Goal: Task Accomplishment & Management: Manage account settings

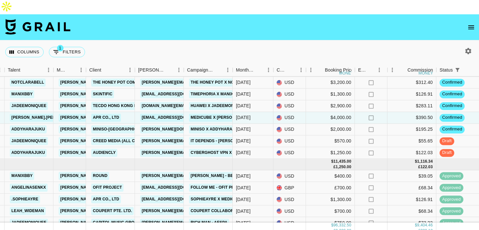
scroll to position [54, 131]
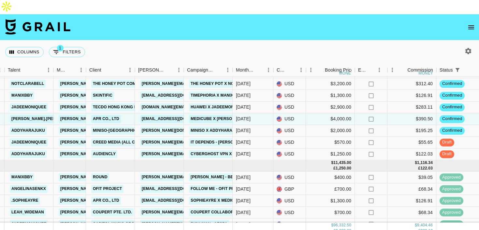
click at [173, 115] on link "yejang@apr-in.com" at bounding box center [176, 119] width 73 height 8
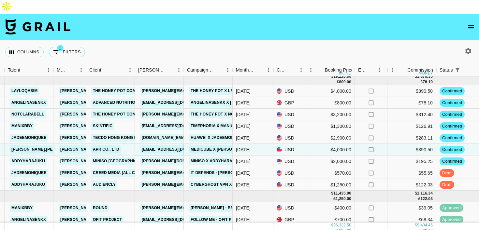
scroll to position [19, 131]
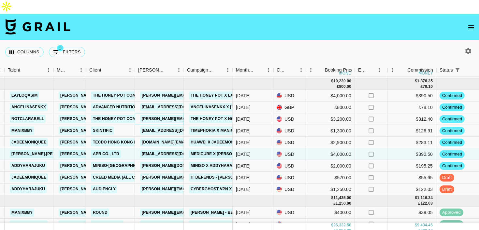
click at [170, 115] on link "[PERSON_NAME][EMAIL_ADDRESS][DOMAIN_NAME]" at bounding box center [193, 119] width 106 height 8
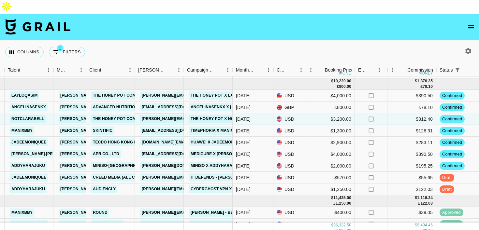
click at [151, 115] on link "[PERSON_NAME][EMAIL_ADDRESS][DOMAIN_NAME]" at bounding box center [193, 119] width 106 height 8
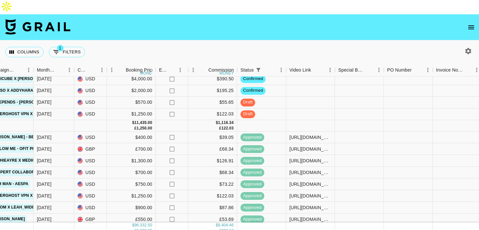
scroll to position [96, 330]
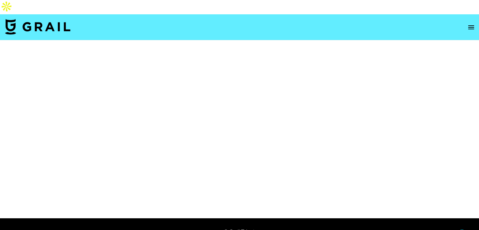
select select "Brand"
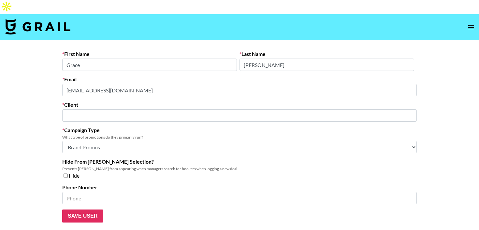
type input "APR Co., Ltd"
click at [39, 76] on main "First Name Grace Last Name Jang Email yejang@apr-in.com Client APR Co., Ltd ​ C…" at bounding box center [239, 136] width 479 height 193
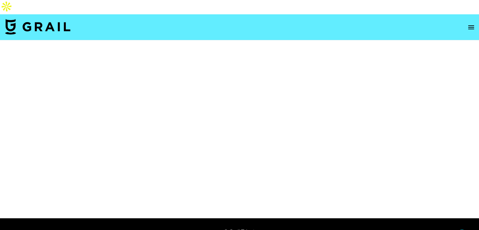
select select "Brand"
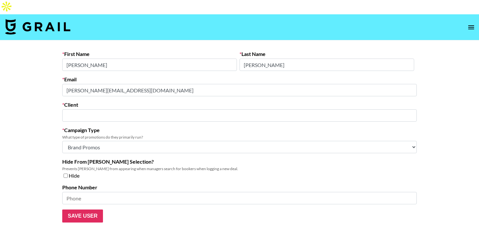
type input "The Honey Pot Company"
click at [57, 75] on div "First Name [PERSON_NAME] Last Name [PERSON_NAME] Email [PERSON_NAME][EMAIL_ADDR…" at bounding box center [239, 137] width 365 height 172
